Goal: Information Seeking & Learning: Learn about a topic

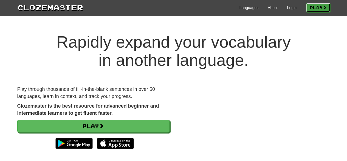
click at [314, 6] on link "Play" at bounding box center [318, 7] width 24 height 9
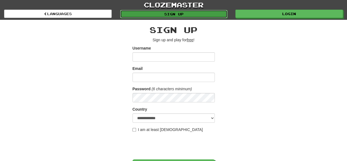
click at [209, 14] on link "Sign up" at bounding box center [174, 14] width 108 height 8
click at [200, 17] on link "Sign up" at bounding box center [174, 14] width 108 height 8
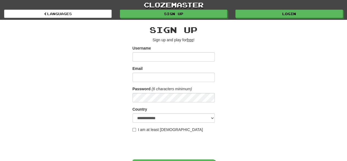
click at [191, 56] on input "Username" at bounding box center [174, 56] width 82 height 9
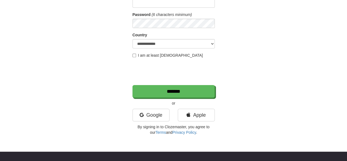
scroll to position [76, 0]
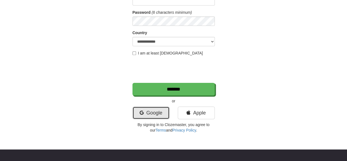
click at [151, 112] on link "Google" at bounding box center [151, 112] width 37 height 13
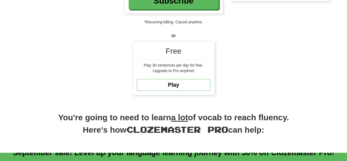
scroll to position [167, 0]
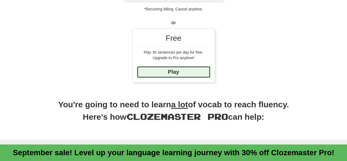
click at [192, 71] on link "Play" at bounding box center [174, 72] width 74 height 12
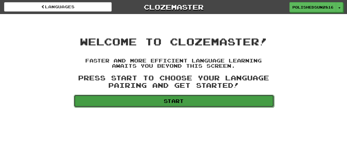
click at [189, 103] on link "Start" at bounding box center [174, 100] width 200 height 13
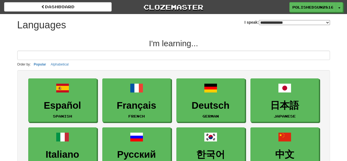
select select "*******"
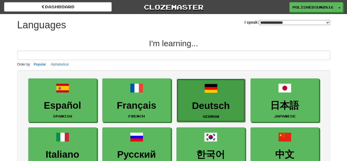
click at [206, 98] on link "Deutsch German" at bounding box center [211, 100] width 69 height 44
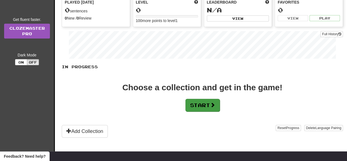
scroll to position [66, 0]
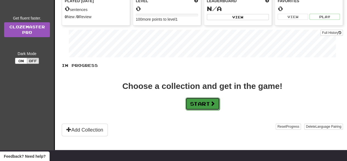
click at [197, 102] on button "Start" at bounding box center [202, 103] width 34 height 13
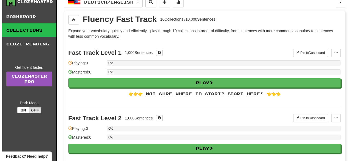
scroll to position [18, 0]
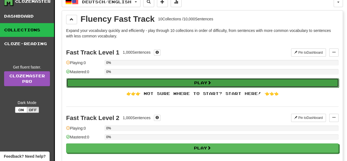
click at [171, 80] on button "Play" at bounding box center [202, 82] width 272 height 9
select select "**"
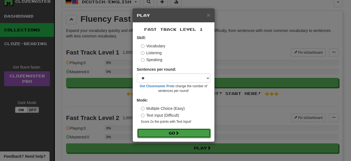
click at [179, 133] on span at bounding box center [177, 133] width 4 height 4
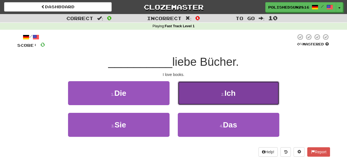
click at [206, 91] on button "2 . Ich" at bounding box center [229, 93] width 102 height 24
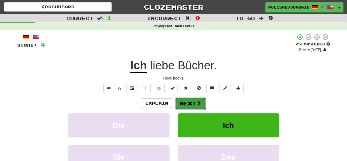
click at [188, 99] on button "Next" at bounding box center [190, 103] width 31 height 13
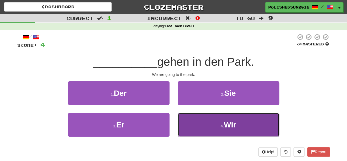
click at [198, 124] on button "4 . Wir" at bounding box center [229, 125] width 102 height 24
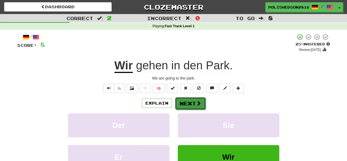
click at [193, 102] on button "Next" at bounding box center [190, 103] width 31 height 13
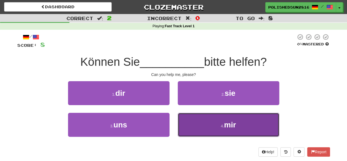
click at [195, 120] on button "4 . mir" at bounding box center [229, 125] width 102 height 24
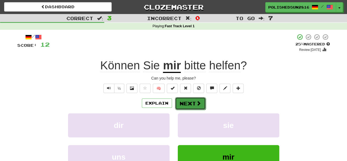
click at [189, 103] on button "Next" at bounding box center [190, 103] width 31 height 13
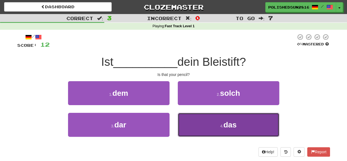
click at [179, 114] on button "4 . das" at bounding box center [229, 125] width 102 height 24
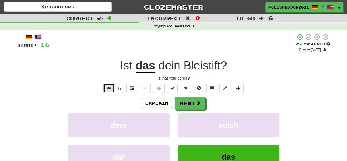
click at [104, 89] on button "Text-to-speech controls" at bounding box center [108, 87] width 11 height 9
click at [109, 86] on span "Text-to-speech controls" at bounding box center [109, 88] width 4 height 4
click at [175, 98] on button "Next" at bounding box center [190, 103] width 31 height 13
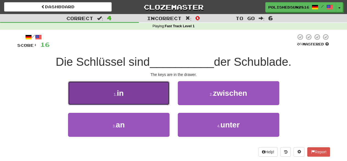
click at [160, 95] on button "1 . in" at bounding box center [119, 93] width 102 height 24
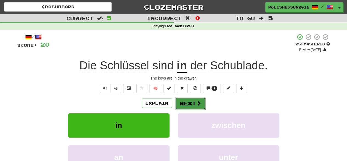
click at [199, 107] on button "Next" at bounding box center [190, 103] width 31 height 13
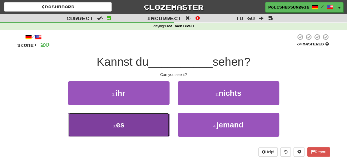
click at [144, 126] on button "3 . es" at bounding box center [119, 125] width 102 height 24
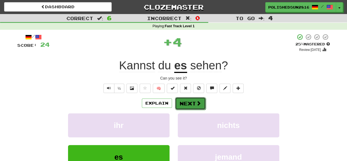
click at [186, 106] on button "Next" at bounding box center [190, 103] width 31 height 13
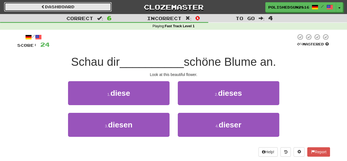
click at [88, 4] on link "Dashboard" at bounding box center [58, 6] width 108 height 9
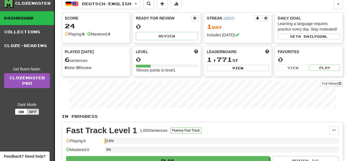
scroll to position [17, 0]
